Goal: Task Accomplishment & Management: Manage account settings

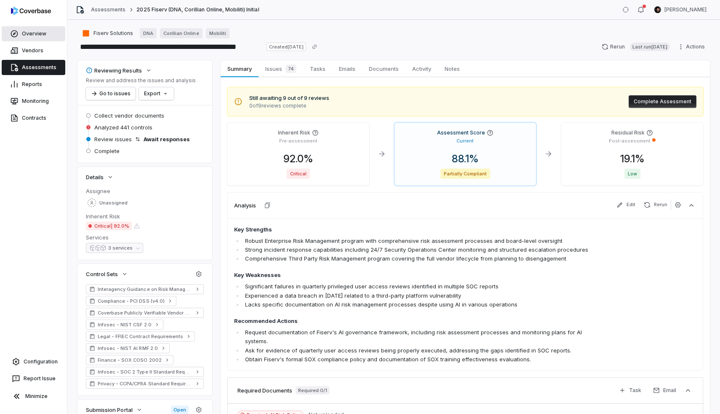
click at [36, 34] on link "Overview" at bounding box center [34, 33] width 64 height 15
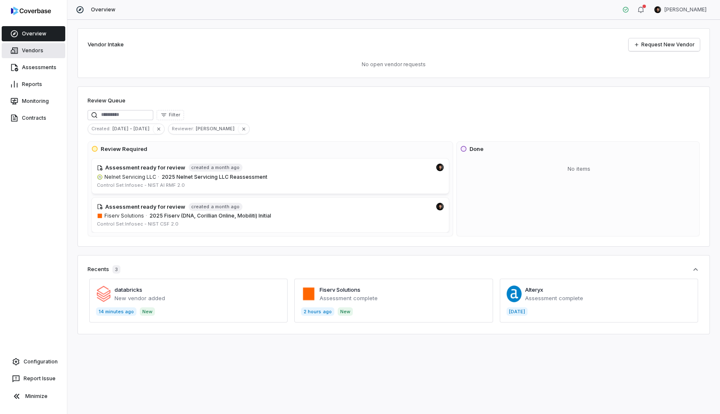
click at [24, 56] on link "Vendors" at bounding box center [34, 50] width 64 height 15
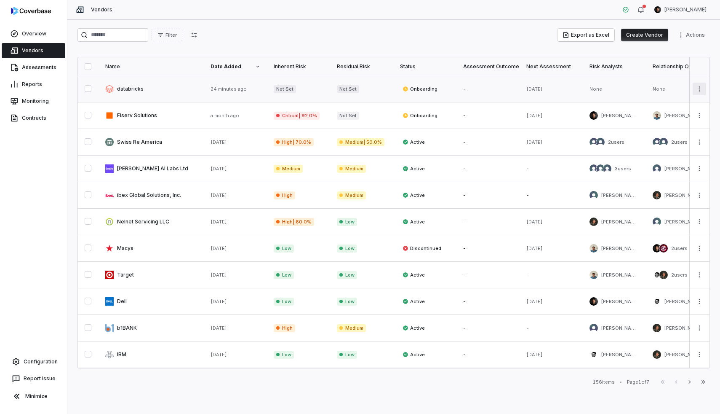
click at [706, 91] on html "Overview Vendors Assessments Reports Monitoring Contracts Configuration Report …" at bounding box center [360, 207] width 720 height 414
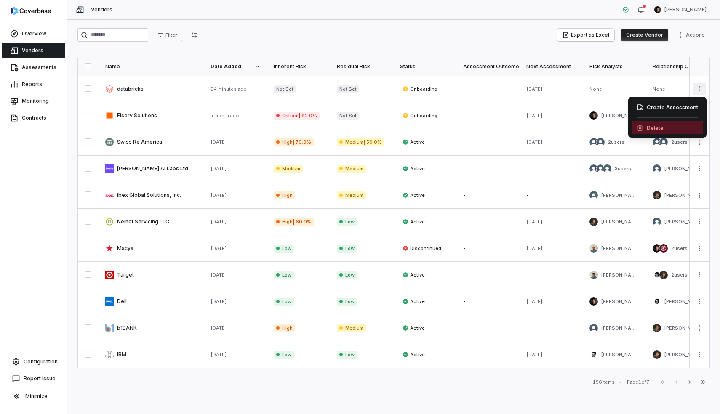
click at [664, 127] on div "Delete" at bounding box center [668, 127] width 72 height 13
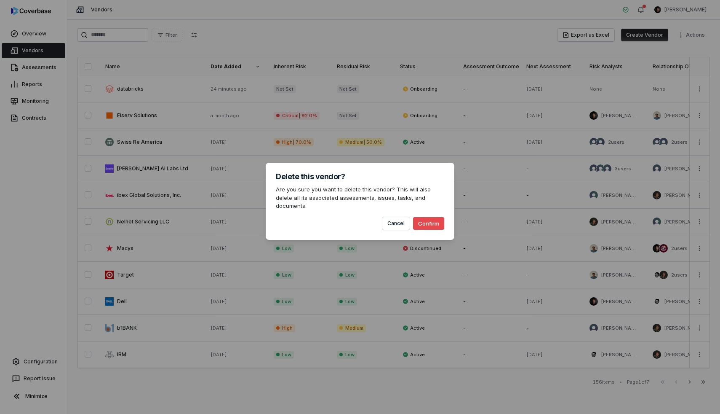
click at [427, 224] on button "Confirm" at bounding box center [428, 223] width 31 height 13
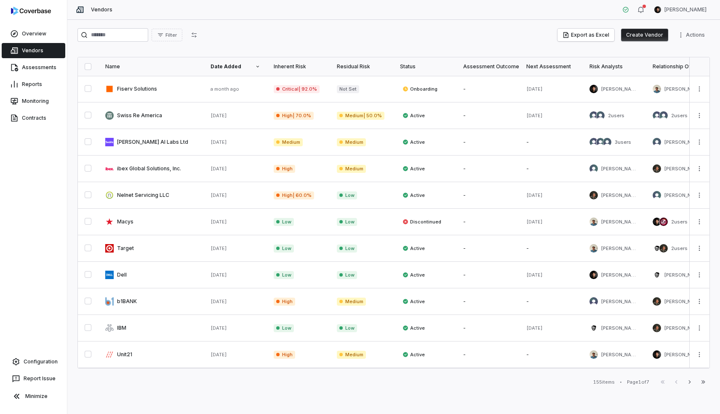
click at [45, 370] on div "Report Issue" at bounding box center [34, 378] width 64 height 17
click at [43, 377] on button "Report Issue" at bounding box center [33, 378] width 60 height 15
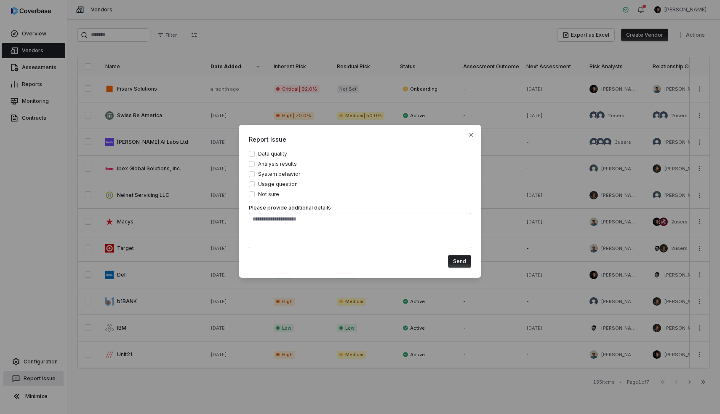
type button "on"
type textarea "*"
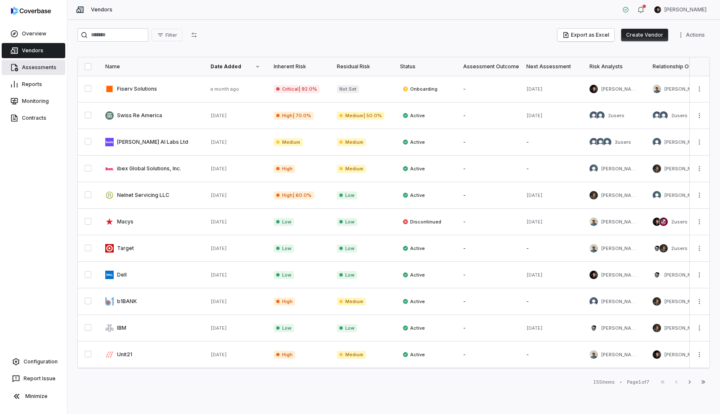
click at [46, 65] on link "Assessments" at bounding box center [34, 67] width 64 height 15
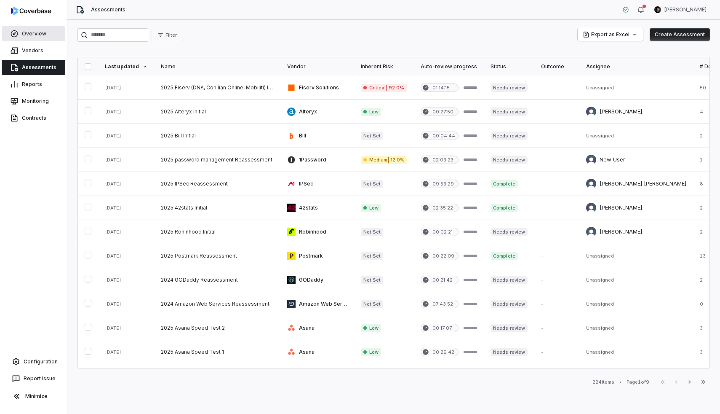
click at [40, 30] on link "Overview" at bounding box center [34, 33] width 64 height 15
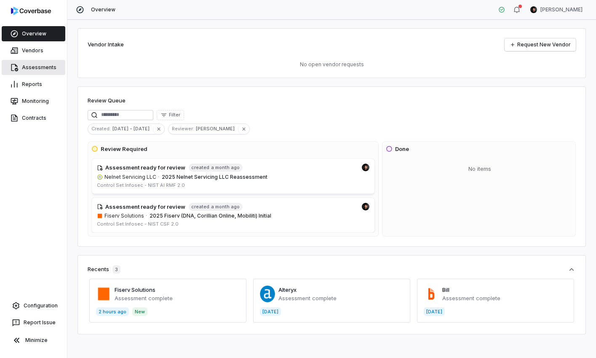
click at [35, 64] on link "Assessments" at bounding box center [34, 67] width 64 height 15
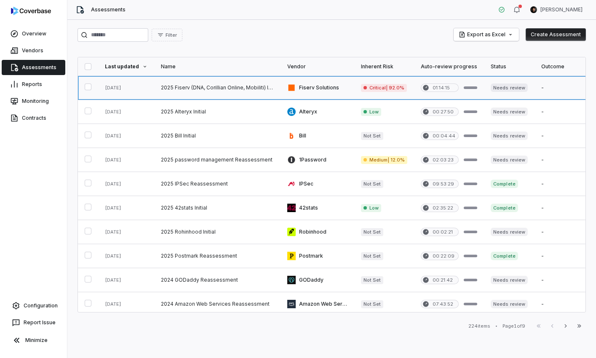
click at [216, 88] on link at bounding box center [217, 88] width 126 height 24
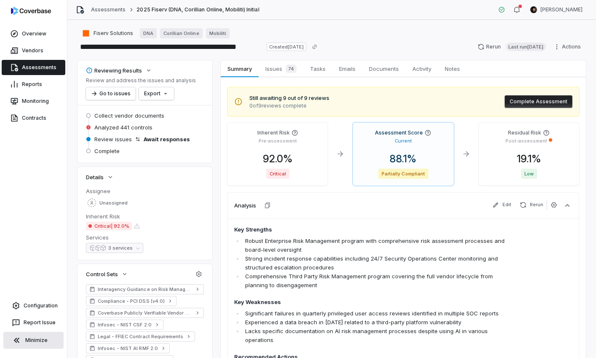
click at [39, 340] on button "Minimize" at bounding box center [33, 340] width 60 height 17
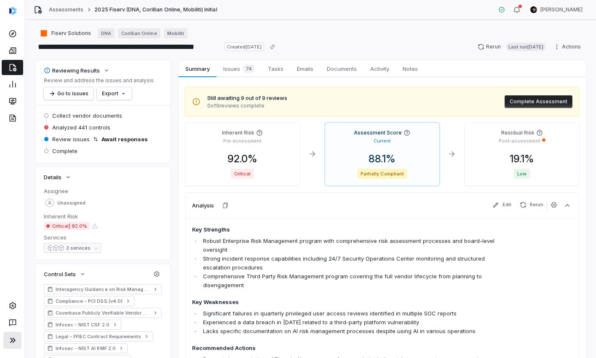
click at [13, 344] on icon at bounding box center [13, 340] width 10 height 10
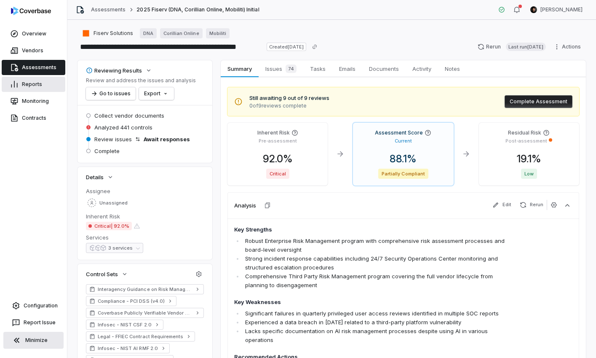
click at [43, 85] on link "Reports" at bounding box center [34, 84] width 64 height 15
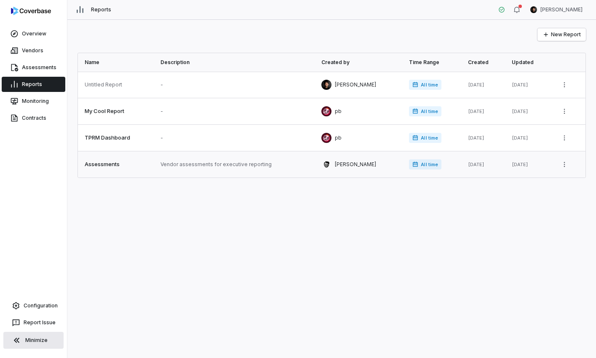
click at [163, 165] on link at bounding box center [234, 164] width 161 height 26
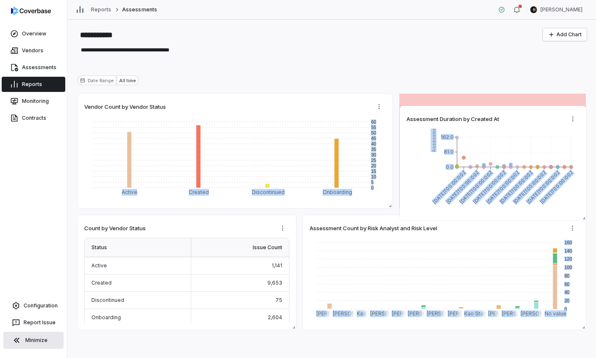
drag, startPoint x: 423, startPoint y: 342, endPoint x: 423, endPoint y: 112, distance: 230.4
click at [423, 112] on div "Assessment Duration by Created At 2025-03-03T00:00:00Z 2025-04-14T00:00:00Z 202…" at bounding box center [493, 163] width 187 height 115
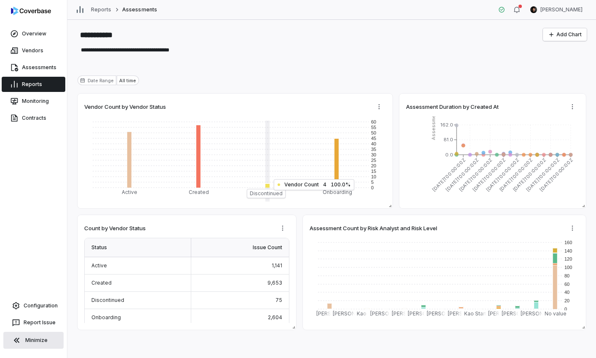
click at [109, 79] on div "Date Range" at bounding box center [97, 80] width 39 height 10
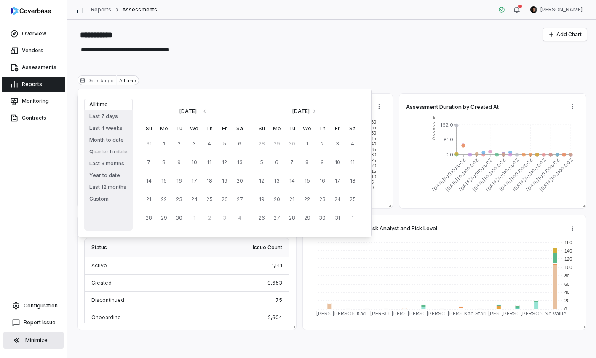
click at [166, 65] on div "**********" at bounding box center [331, 189] width 529 height 338
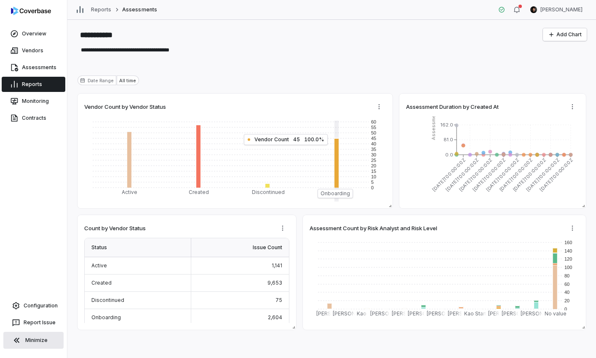
click at [471, 78] on div "Date Range All time" at bounding box center [332, 80] width 508 height 10
click at [107, 11] on link "Reports" at bounding box center [101, 9] width 20 height 7
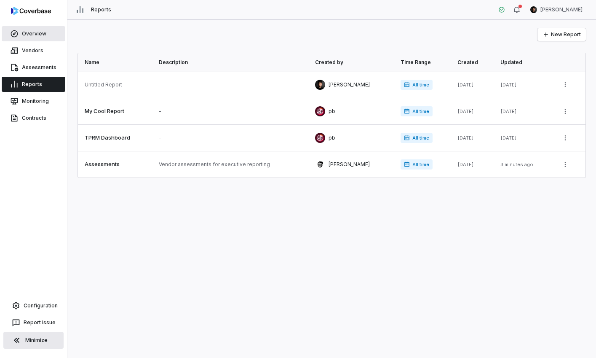
click at [45, 32] on link "Overview" at bounding box center [34, 33] width 64 height 15
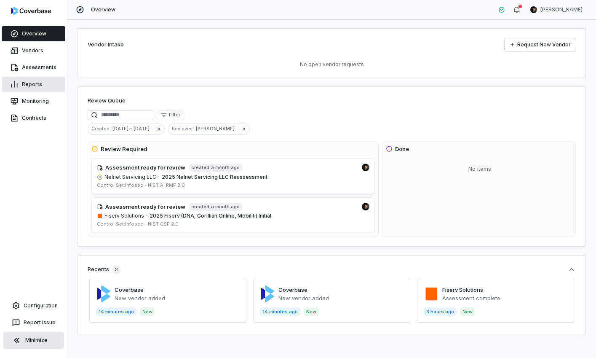
click at [34, 83] on link "Reports" at bounding box center [34, 84] width 64 height 15
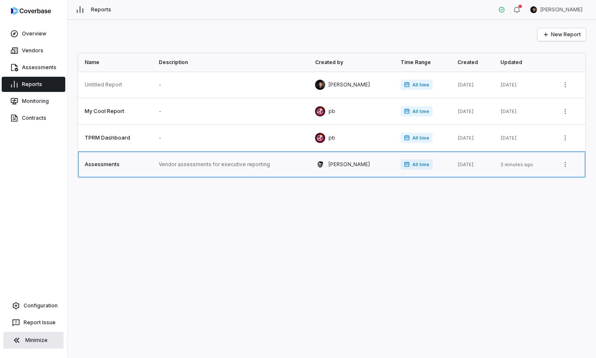
click at [163, 169] on link at bounding box center [230, 164] width 156 height 26
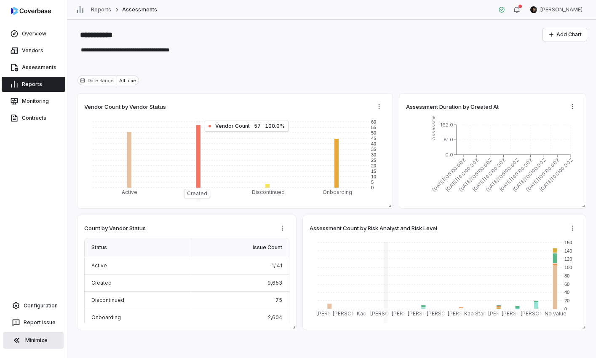
type textarea "*"
click at [573, 35] on button "Add Chart" at bounding box center [565, 34] width 44 height 13
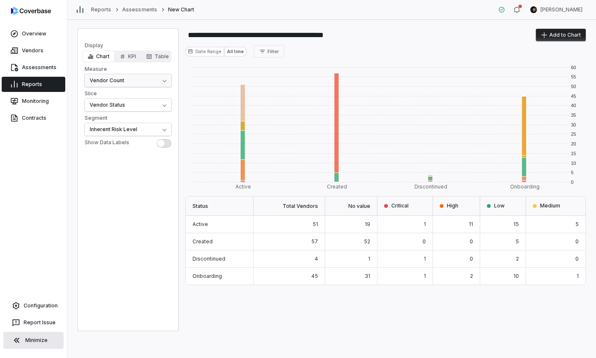
click at [155, 78] on html "**********" at bounding box center [298, 179] width 596 height 358
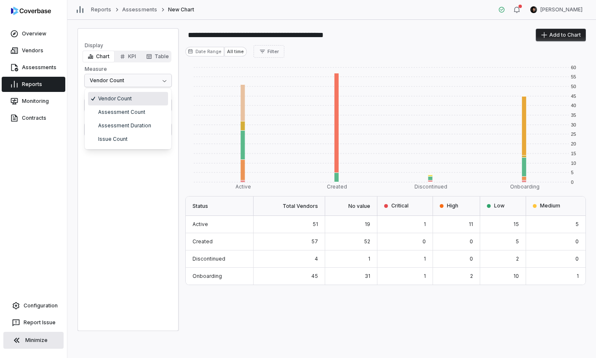
click at [155, 78] on html "**********" at bounding box center [298, 179] width 596 height 358
click at [148, 107] on html "**********" at bounding box center [298, 179] width 596 height 358
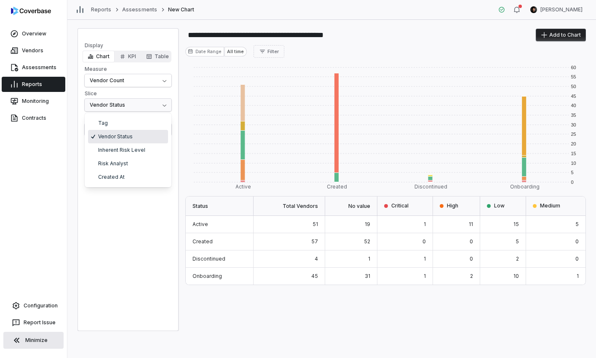
click at [153, 96] on html "**********" at bounding box center [298, 179] width 596 height 358
click at [147, 129] on html "**********" at bounding box center [298, 179] width 596 height 358
click at [135, 232] on html "**********" at bounding box center [298, 179] width 596 height 358
click at [126, 54] on button "KPI" at bounding box center [128, 57] width 27 height 12
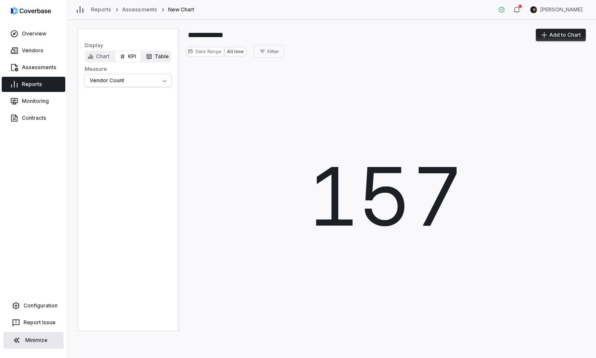
click at [151, 55] on icon "button" at bounding box center [149, 56] width 5 height 5
type input "**********"
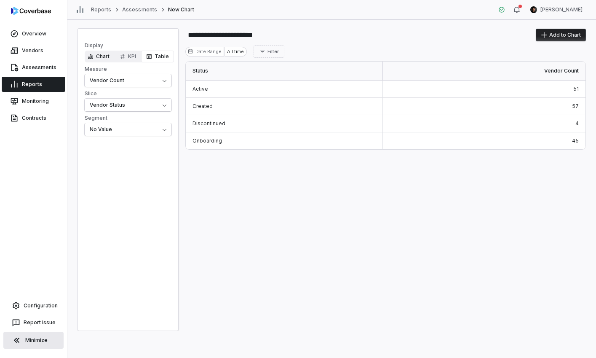
click at [98, 58] on button "Chart" at bounding box center [99, 57] width 32 height 12
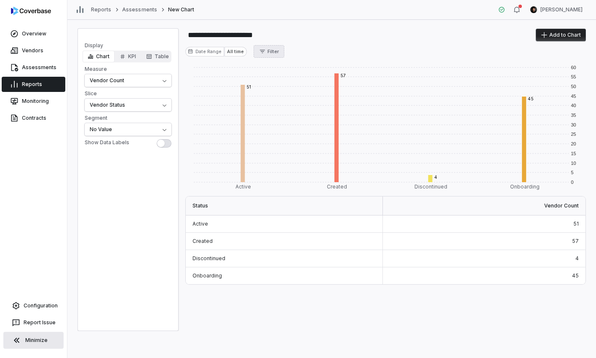
click at [276, 56] on button "Filter" at bounding box center [269, 51] width 31 height 13
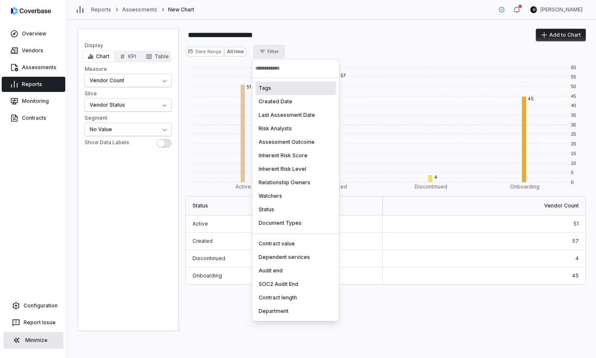
click at [208, 39] on html "**********" at bounding box center [298, 179] width 596 height 358
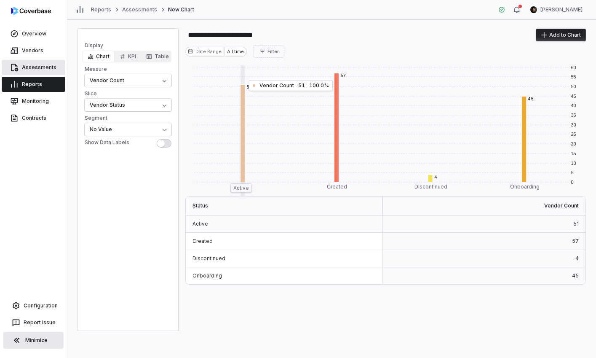
click at [56, 67] on link "Assessments" at bounding box center [34, 67] width 64 height 15
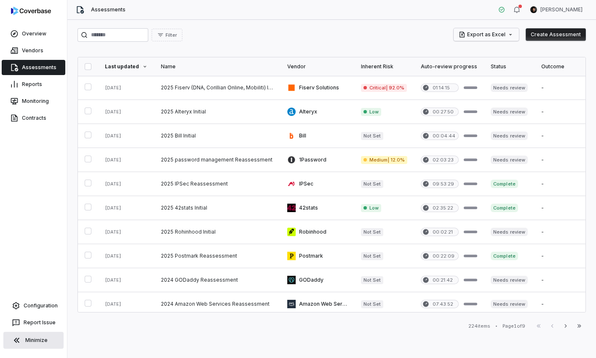
click at [510, 32] on html "Overview Vendors Assessments Reports Monitoring Contracts Configuration Report …" at bounding box center [298, 179] width 596 height 358
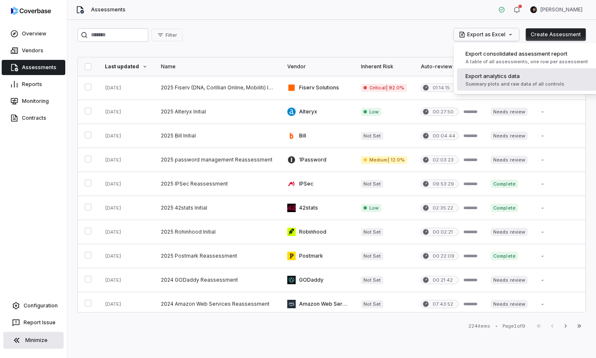
click at [497, 80] on div "Export analytics data Summary plots and raw data of all controls" at bounding box center [515, 79] width 106 height 22
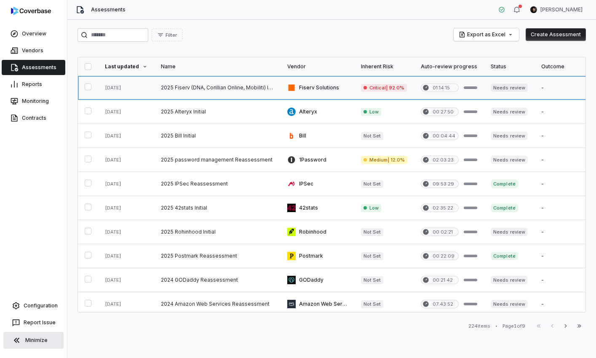
click at [191, 87] on link at bounding box center [217, 88] width 126 height 24
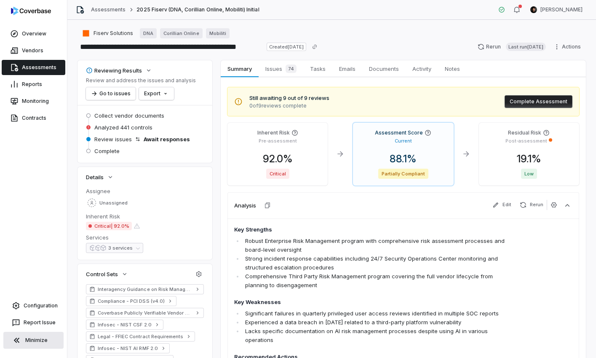
click at [545, 97] on button "Complete Assessment" at bounding box center [539, 101] width 68 height 13
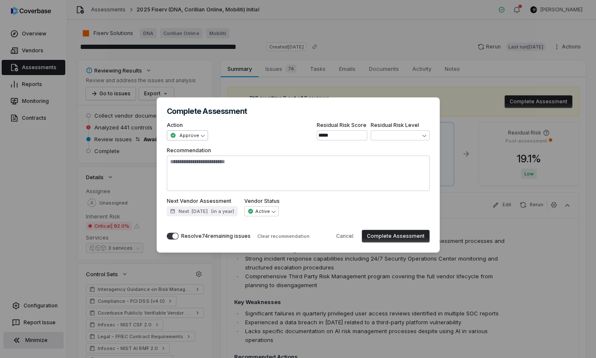
click at [195, 134] on div "**********" at bounding box center [298, 179] width 596 height 190
click at [220, 133] on div "**********" at bounding box center [298, 179] width 596 height 190
click at [239, 63] on div "**********" at bounding box center [298, 179] width 596 height 358
type textarea "*"
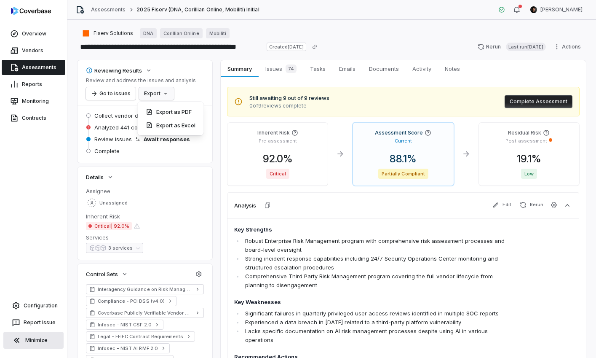
click at [161, 93] on html "**********" at bounding box center [298, 179] width 596 height 358
click at [169, 114] on div "Export as PDF" at bounding box center [170, 111] width 59 height 13
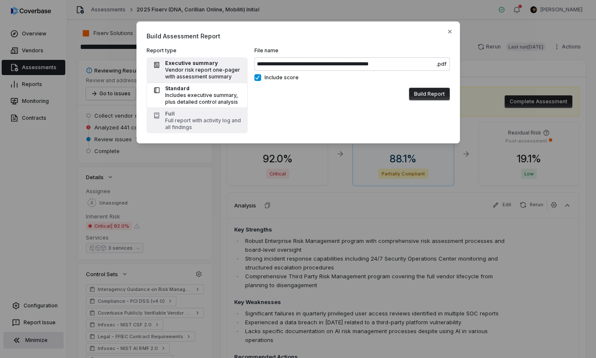
click at [205, 74] on div "Vendor risk report one-pager with assessment summary" at bounding box center [204, 73] width 78 height 13
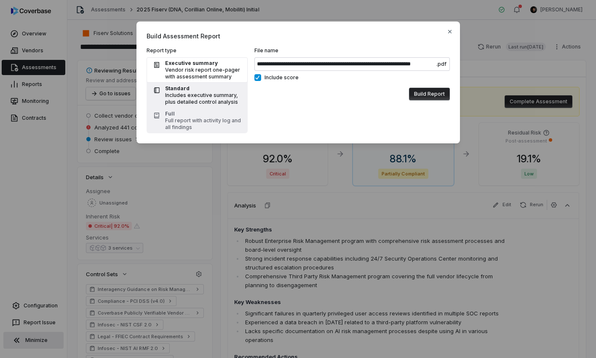
click at [211, 95] on div "Includes executive summary, plus detailed control analysis" at bounding box center [204, 98] width 78 height 13
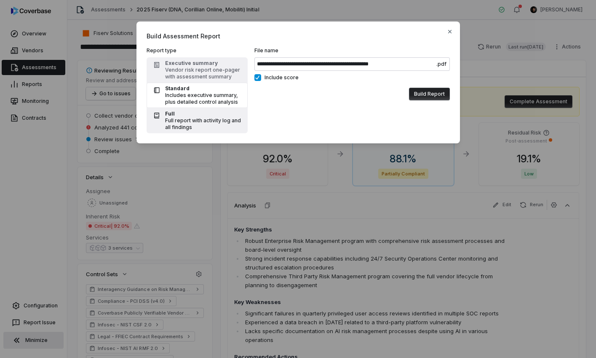
click at [217, 113] on div "Full" at bounding box center [204, 113] width 78 height 7
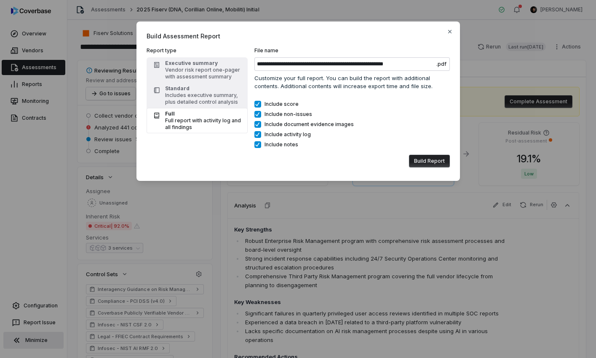
click at [257, 105] on button "Include score" at bounding box center [257, 104] width 7 height 7
click at [257, 113] on button "Include non-issues" at bounding box center [257, 114] width 7 height 7
click at [257, 123] on button "Include document evidence images" at bounding box center [257, 124] width 7 height 7
click at [257, 136] on button "Include activity log" at bounding box center [257, 134] width 7 height 7
click at [450, 32] on icon "button" at bounding box center [450, 31] width 7 height 7
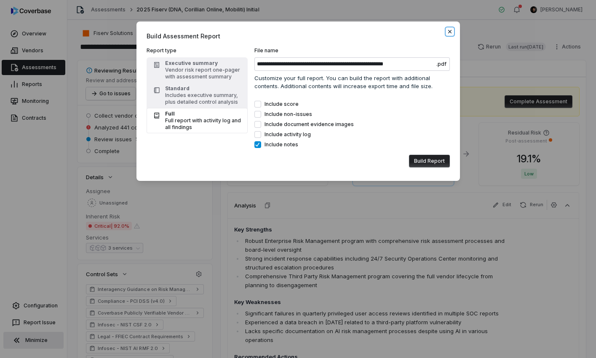
type input "**********"
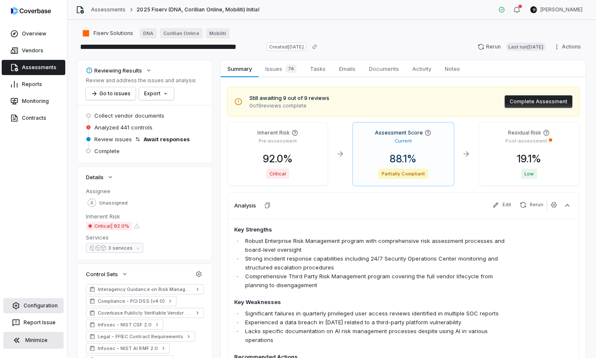
click at [25, 310] on link "Configuration" at bounding box center [33, 305] width 60 height 15
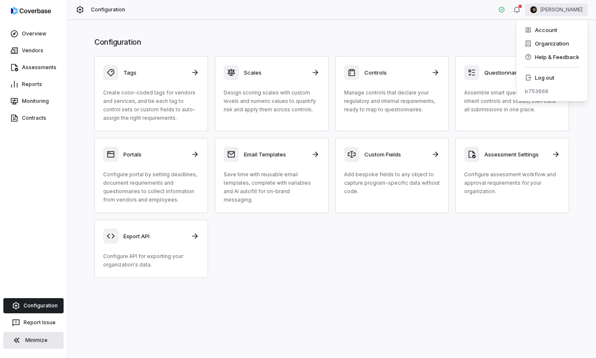
click at [563, 4] on html "Overview Vendors Assessments Reports Monitoring Contracts Configuration Report …" at bounding box center [298, 179] width 596 height 358
click at [550, 41] on div "Organization" at bounding box center [552, 43] width 64 height 13
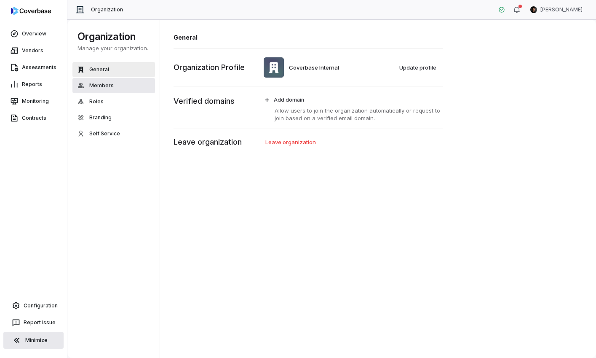
click at [127, 83] on button "Members" at bounding box center [113, 85] width 83 height 15
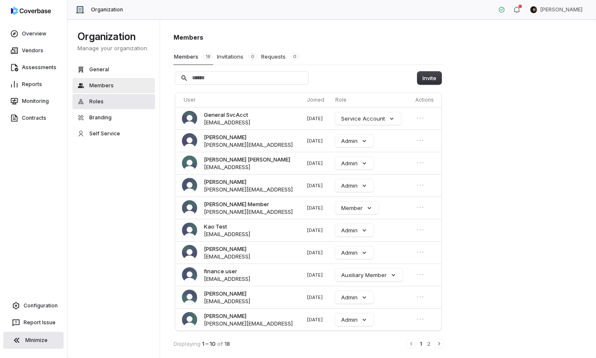
click at [123, 95] on button "Roles" at bounding box center [113, 101] width 83 height 15
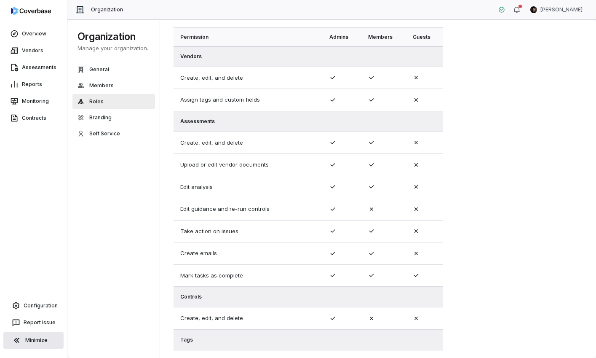
scroll to position [54, 0]
click at [135, 88] on button "Members" at bounding box center [113, 85] width 83 height 15
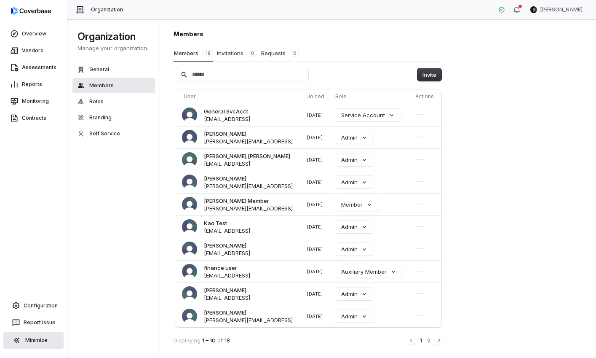
scroll to position [3, 0]
click at [375, 118] on button "Service Account" at bounding box center [368, 115] width 66 height 13
click at [351, 63] on div "Members Members 18 Invitations 0 Requests 0 Invite User Joined Role Actions Gen…" at bounding box center [309, 186] width 270 height 315
click at [52, 308] on link "Configuration" at bounding box center [33, 305] width 60 height 15
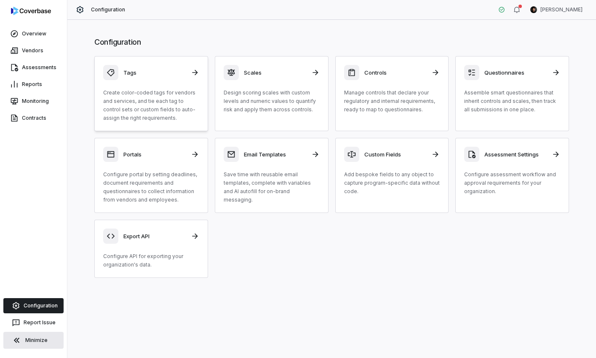
click at [166, 101] on p "Create color-coded tags for vendors and services, and tie each tag to control s…" at bounding box center [151, 105] width 96 height 34
